Goal: Task Accomplishment & Management: Use online tool/utility

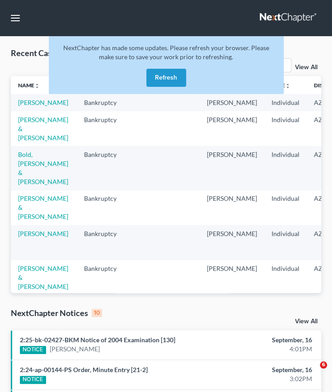
click at [169, 75] on button "Refresh" at bounding box center [166, 78] width 40 height 18
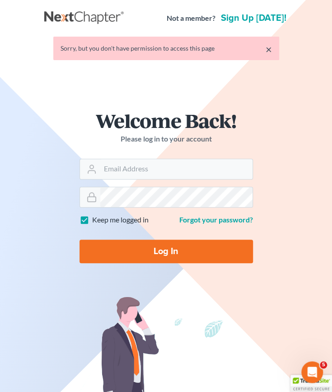
click at [134, 158] on div "Welcome Back! Please log in to your account" at bounding box center [166, 135] width 173 height 48
click at [128, 167] on input "Email Address" at bounding box center [176, 169] width 152 height 20
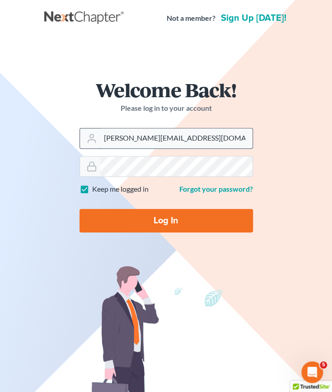
type input "[PERSON_NAME][EMAIL_ADDRESS][DOMAIN_NAME]"
click at [144, 220] on input "Log In" at bounding box center [166, 220] width 173 height 23
type input "Thinking..."
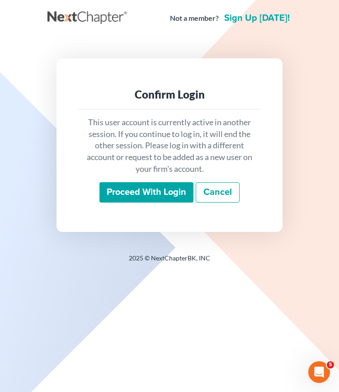
click at [140, 187] on input "Proceed with login" at bounding box center [146, 192] width 94 height 21
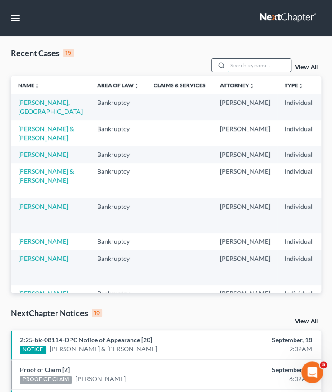
click at [243, 66] on input "search" at bounding box center [259, 65] width 63 height 13
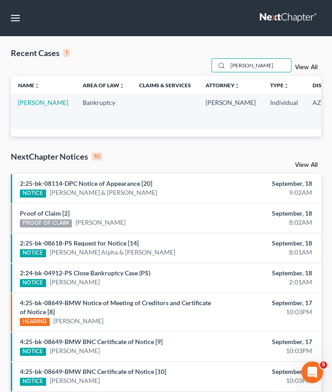
type input "[PERSON_NAME]"
click at [23, 107] on td "Sergent, Allison" at bounding box center [43, 111] width 65 height 35
click at [33, 103] on link "Sergent, Allison" at bounding box center [43, 102] width 50 height 8
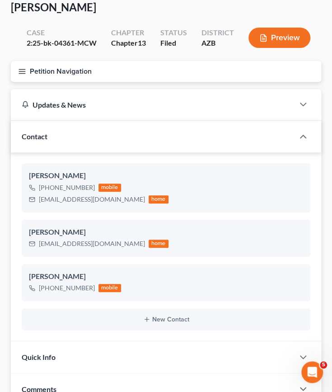
scroll to position [48, 0]
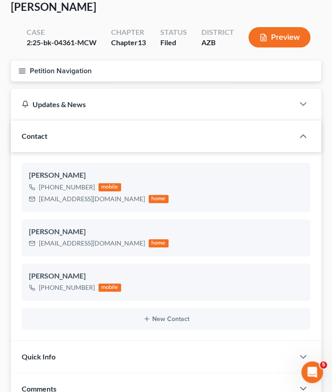
click at [26, 74] on icon "button" at bounding box center [22, 71] width 8 height 8
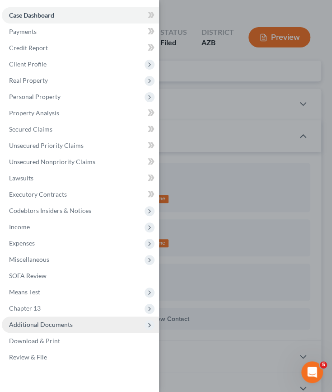
click at [42, 326] on span "Additional Documents" at bounding box center [41, 324] width 64 height 8
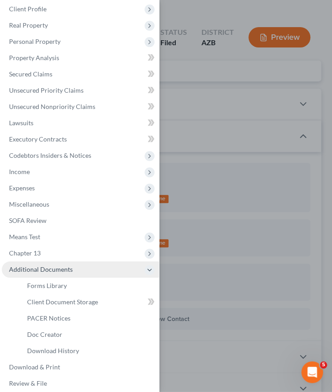
scroll to position [56, 0]
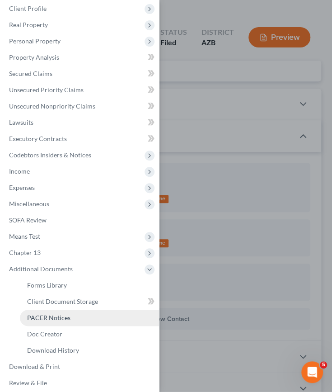
click at [42, 318] on span "PACER Notices" at bounding box center [48, 318] width 43 height 8
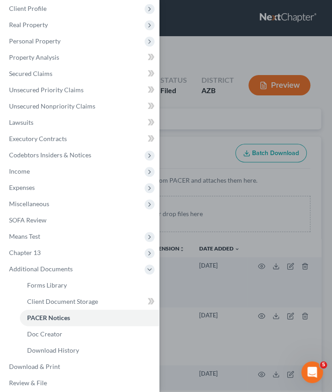
click at [199, 221] on div "Case Dashboard Payments Invoices Payments Payments Credit Report Client Profile" at bounding box center [166, 196] width 332 height 392
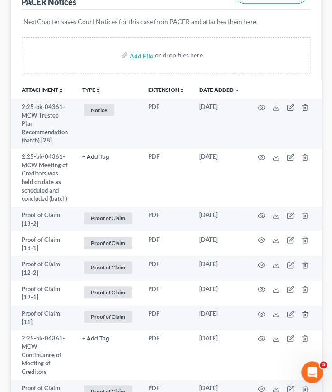
scroll to position [159, 0]
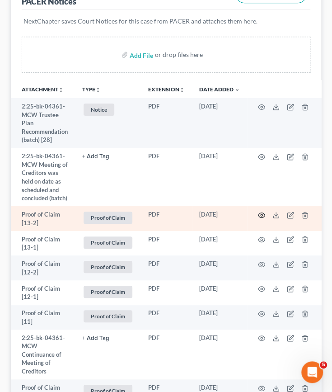
click at [260, 217] on icon "button" at bounding box center [261, 214] width 7 height 5
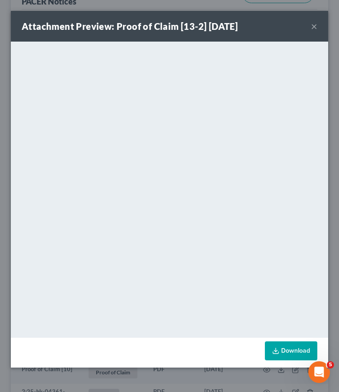
click at [316, 22] on button "×" at bounding box center [314, 26] width 6 height 11
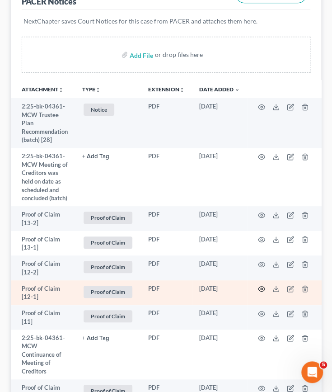
click at [262, 292] on icon "button" at bounding box center [261, 288] width 7 height 7
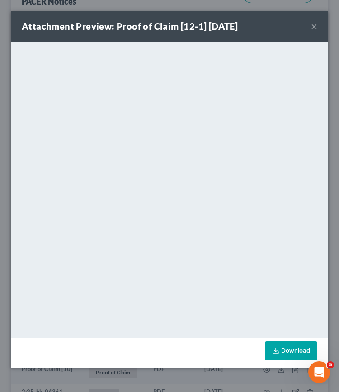
click at [314, 29] on button "×" at bounding box center [314, 26] width 6 height 11
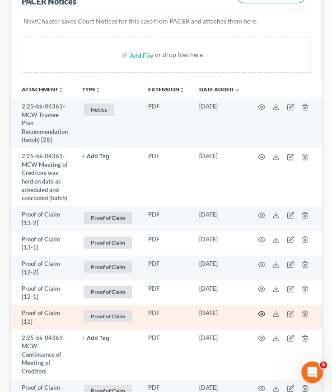
click at [262, 317] on icon "button" at bounding box center [261, 313] width 7 height 7
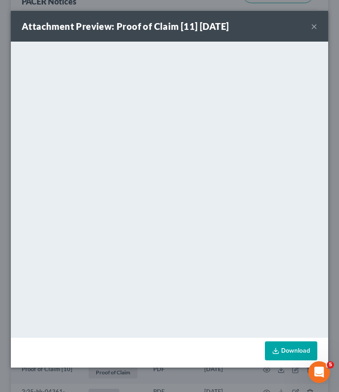
click at [317, 25] on button "×" at bounding box center [314, 26] width 6 height 11
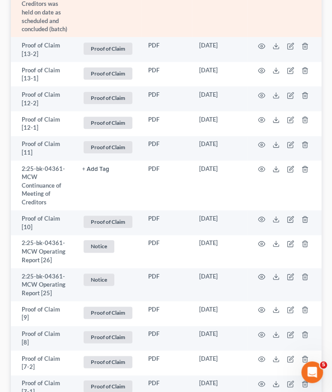
scroll to position [328, 0]
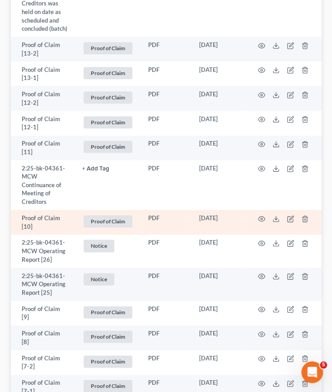
click at [261, 230] on td at bounding box center [285, 222] width 76 height 25
click at [261, 222] on icon "button" at bounding box center [261, 218] width 7 height 7
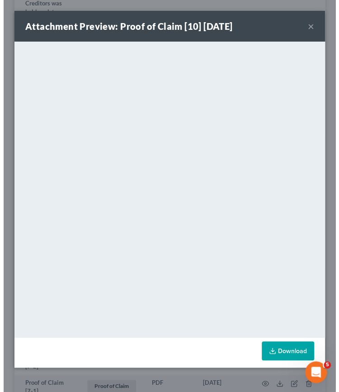
scroll to position [320, 0]
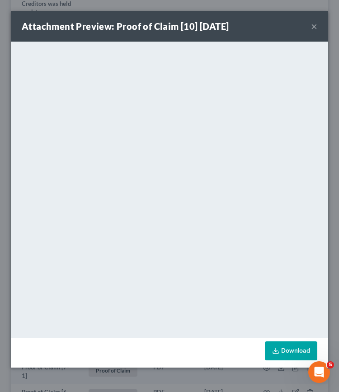
click at [316, 29] on button "×" at bounding box center [314, 26] width 6 height 11
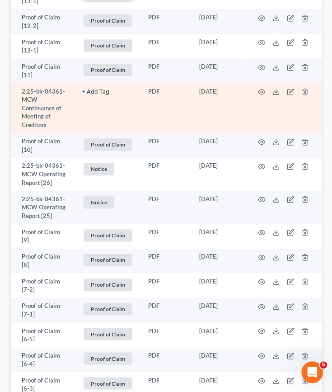
scroll to position [412, 0]
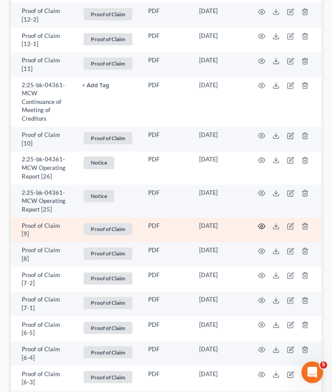
click at [260, 229] on icon "button" at bounding box center [261, 225] width 7 height 7
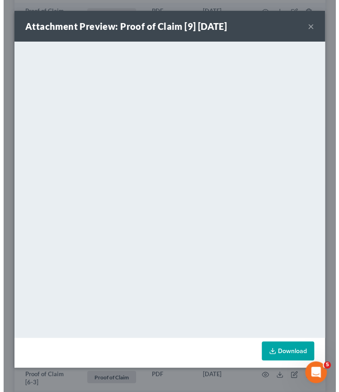
scroll to position [395, 0]
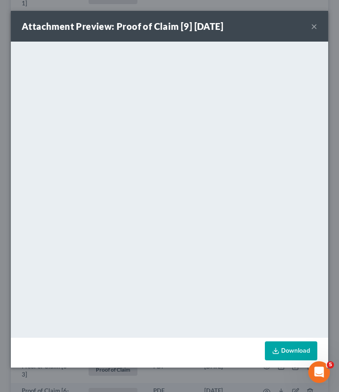
click at [316, 28] on button "×" at bounding box center [314, 26] width 6 height 11
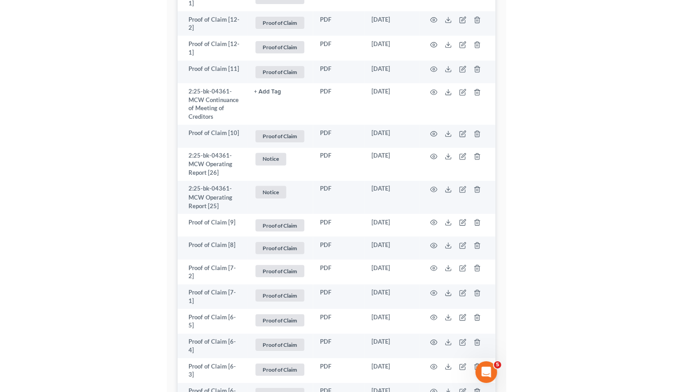
scroll to position [412, 0]
